Goal: Task Accomplishment & Management: Complete application form

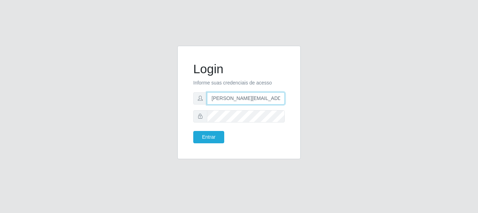
type input "[PERSON_NAME][EMAIL_ADDRESS][PERSON_NAME][DOMAIN_NAME]"
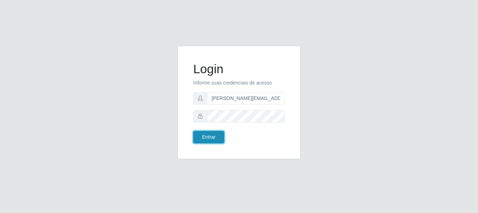
click at [208, 137] on button "Entrar" at bounding box center [208, 137] width 31 height 12
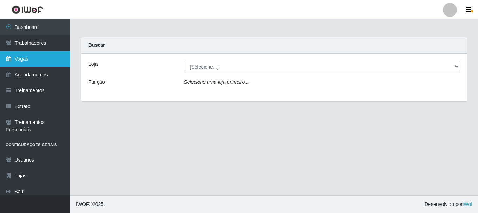
click at [35, 59] on link "Vagas" at bounding box center [35, 59] width 70 height 16
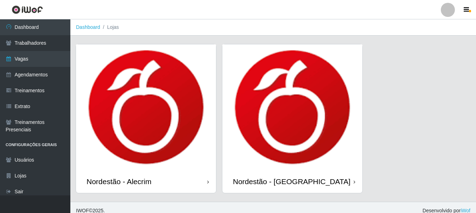
click at [120, 181] on div "Nordestão - Alecrim" at bounding box center [119, 181] width 65 height 9
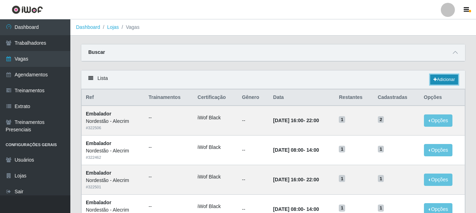
click at [443, 80] on link "Adicionar" at bounding box center [444, 80] width 28 height 10
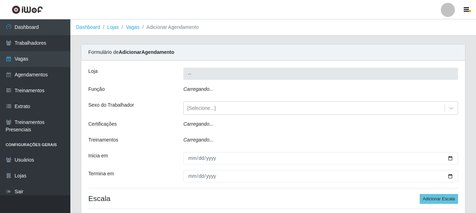
type input "Nordestão - Alecrim"
